Goal: Find specific page/section: Find specific page/section

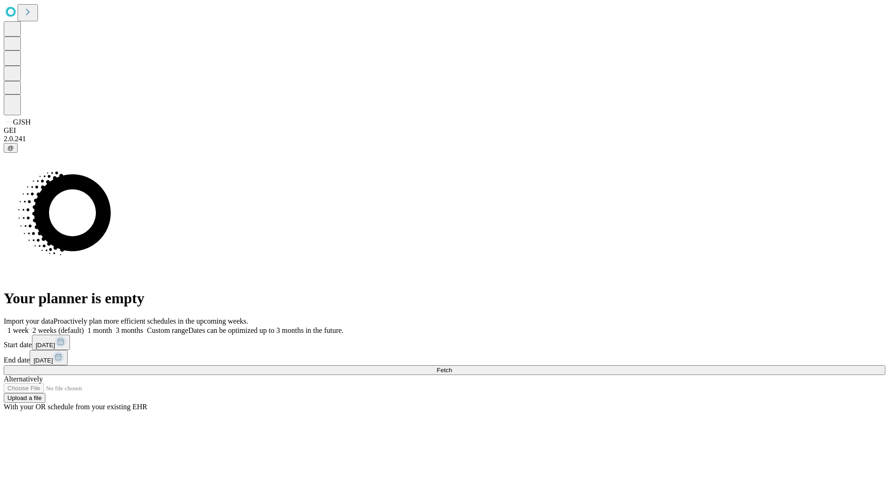
click at [452, 367] on span "Fetch" at bounding box center [443, 370] width 15 height 7
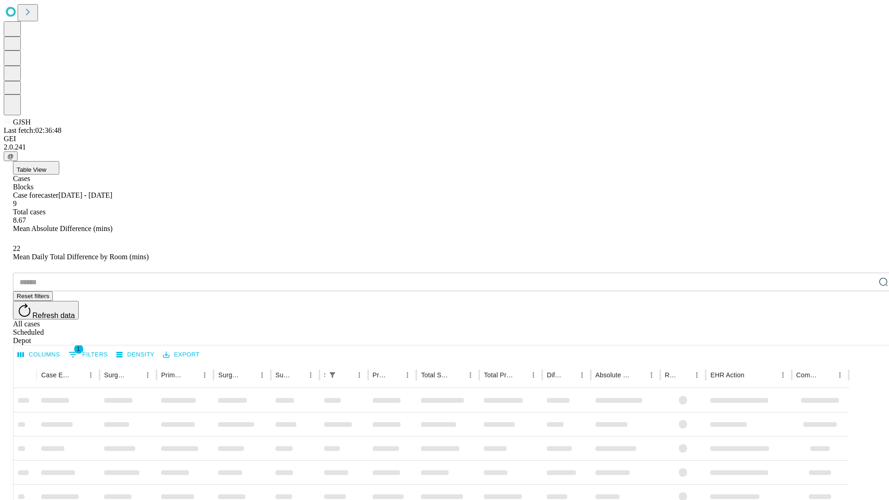
click at [864, 336] on div "Depot" at bounding box center [453, 340] width 881 height 8
